Goal: Task Accomplishment & Management: Manage account settings

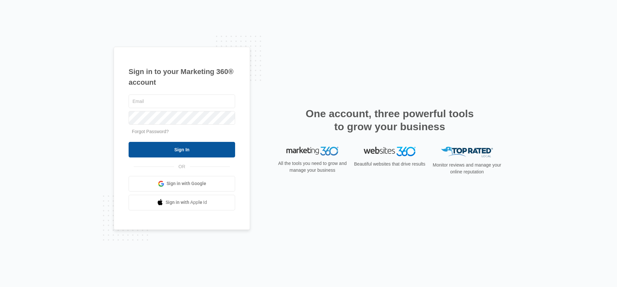
type input "[PERSON_NAME][EMAIL_ADDRESS][DOMAIN_NAME]"
click at [194, 149] on input "Sign In" at bounding box center [182, 150] width 107 height 16
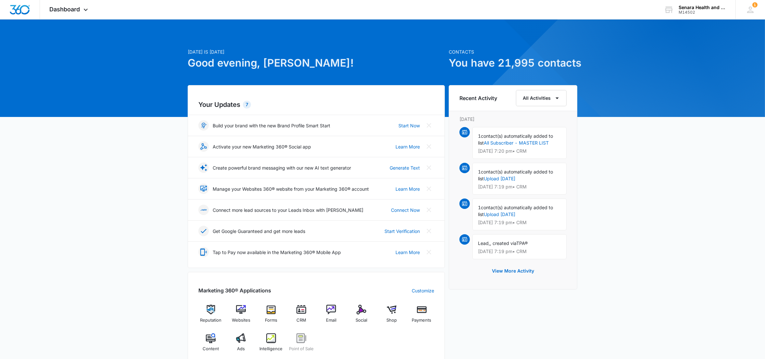
click at [333, 305] on div "Marketing 360® Applications Customize Reputation Websites Forms CRM Email Socia…" at bounding box center [316, 319] width 257 height 95
click at [332, 311] on img at bounding box center [331, 310] width 10 height 10
